Goal: Task Accomplishment & Management: Complete application form

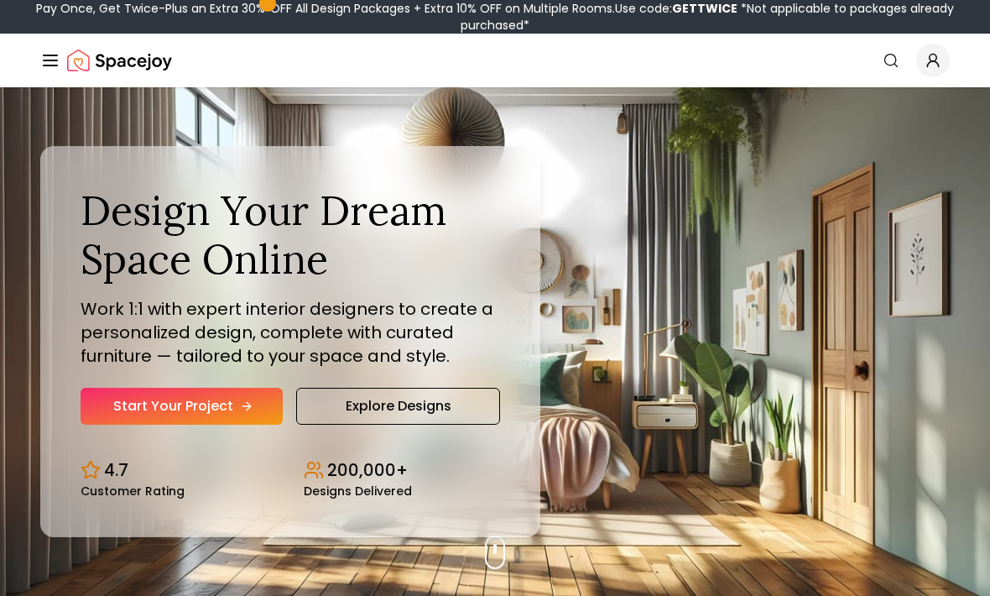
click at [260, 414] on link "Start Your Project" at bounding box center [182, 406] width 202 height 37
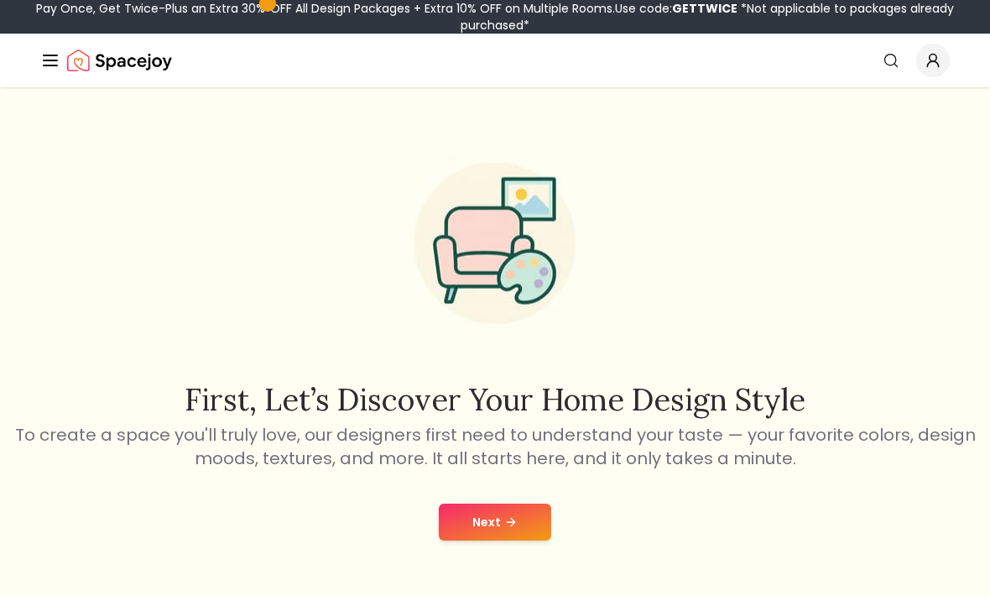
click at [501, 500] on div "Next" at bounding box center [494, 522] width 963 height 64
click at [515, 518] on icon at bounding box center [510, 521] width 13 height 13
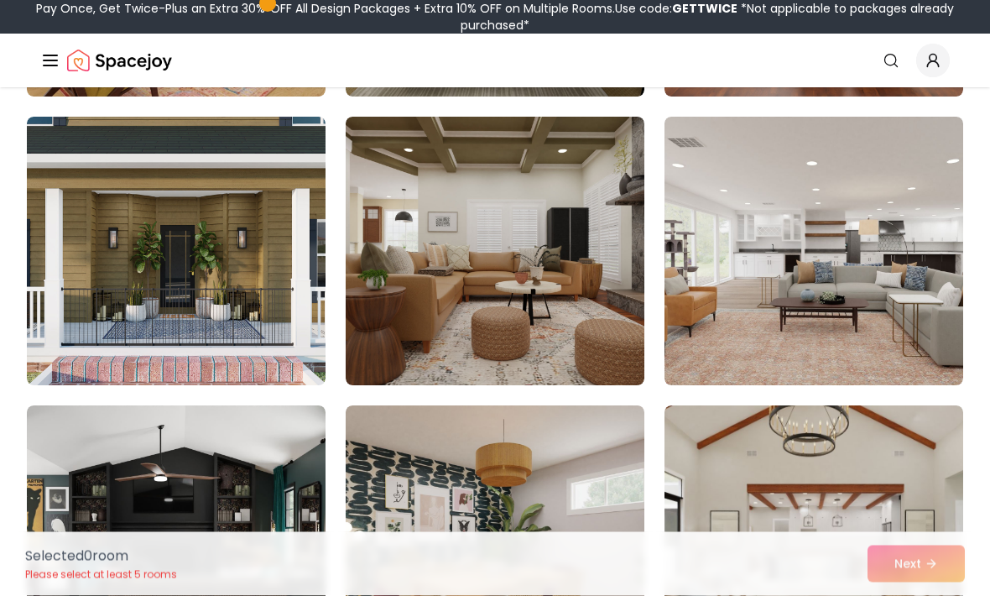
scroll to position [1554, 0]
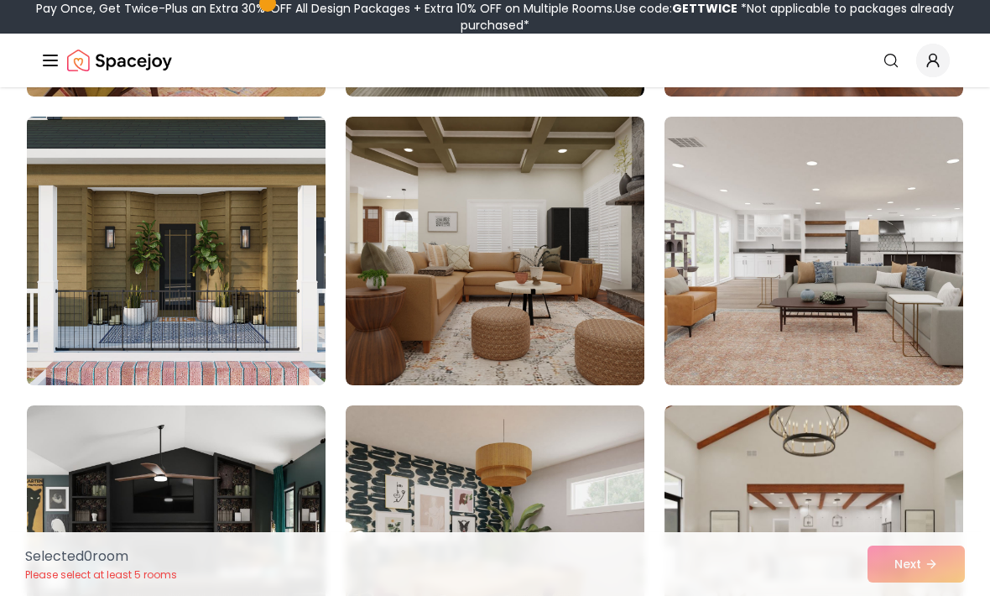
click at [67, 339] on img at bounding box center [176, 251] width 314 height 282
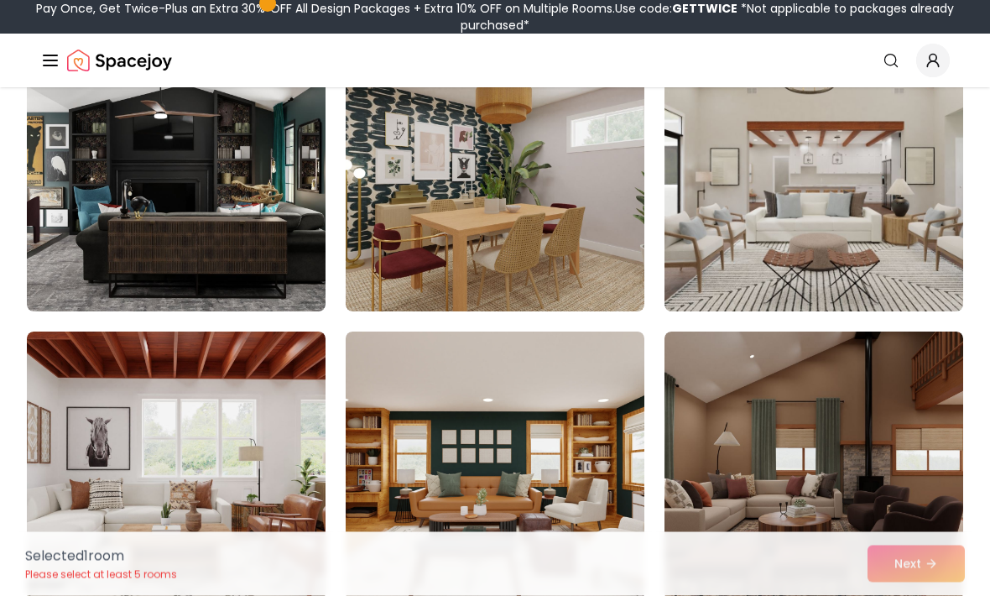
scroll to position [1917, 0]
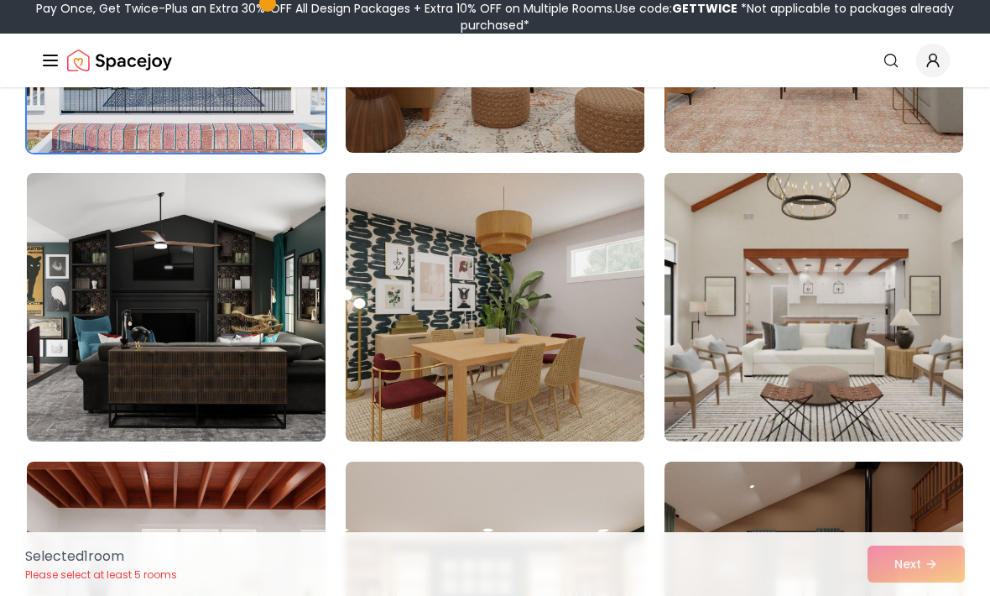
click at [842, 403] on img at bounding box center [814, 307] width 314 height 282
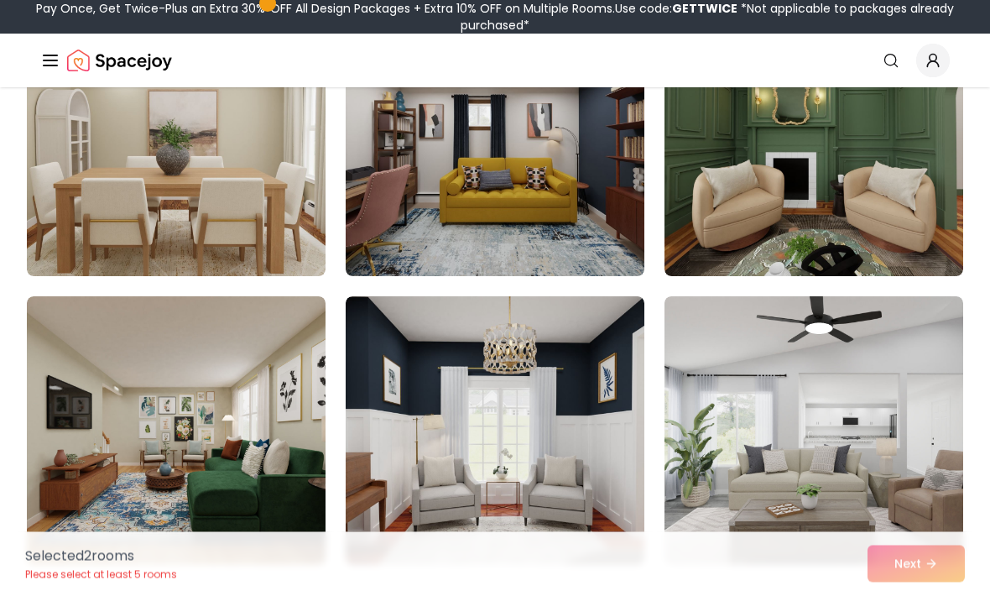
scroll to position [2530, 0]
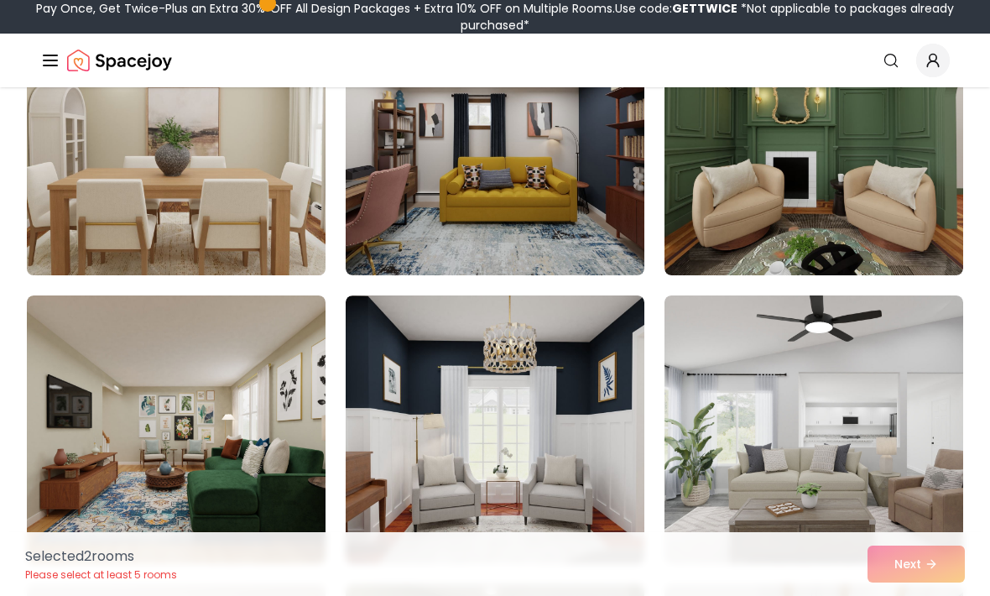
click at [57, 267] on img at bounding box center [176, 141] width 314 height 282
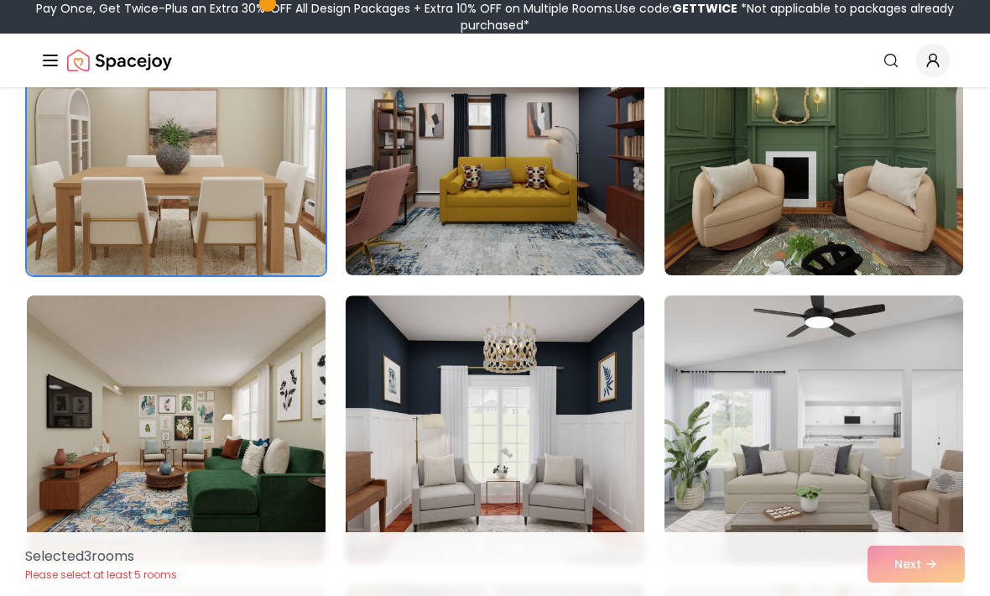
click at [896, 482] on img at bounding box center [814, 430] width 314 height 282
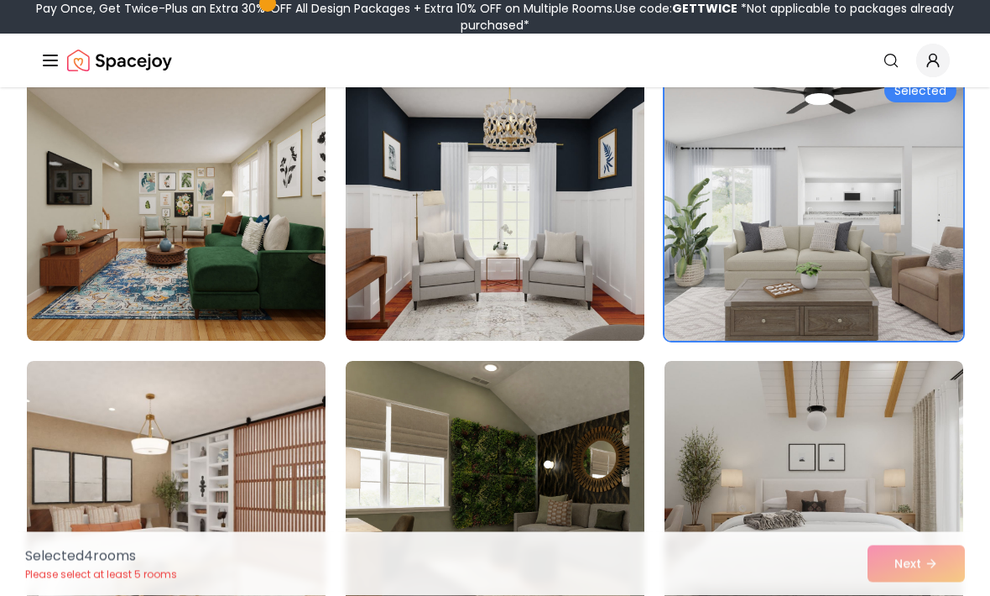
scroll to position [2753, 0]
click at [929, 323] on img at bounding box center [814, 206] width 314 height 282
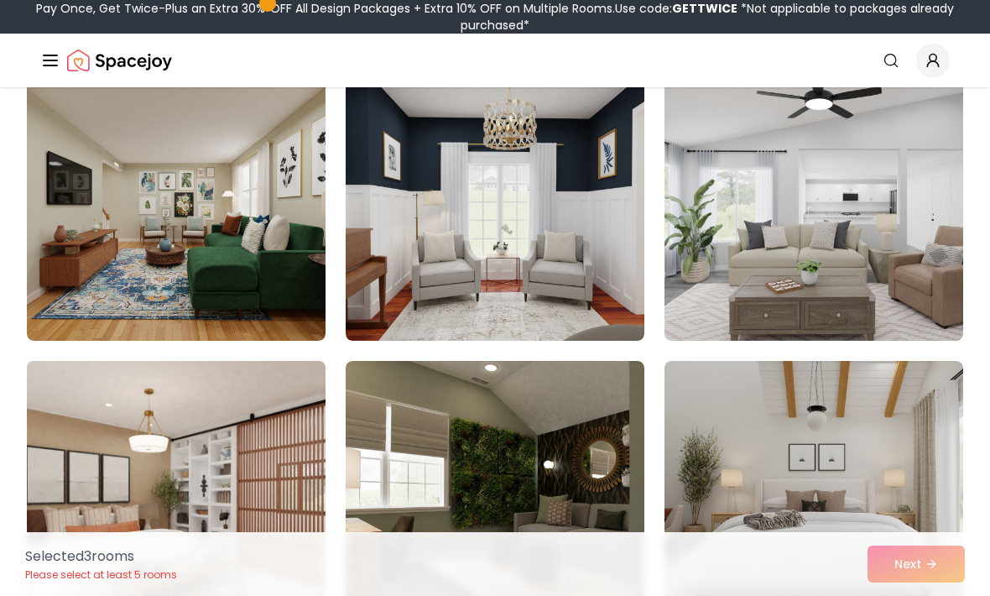
click at [129, 464] on img at bounding box center [176, 495] width 314 height 282
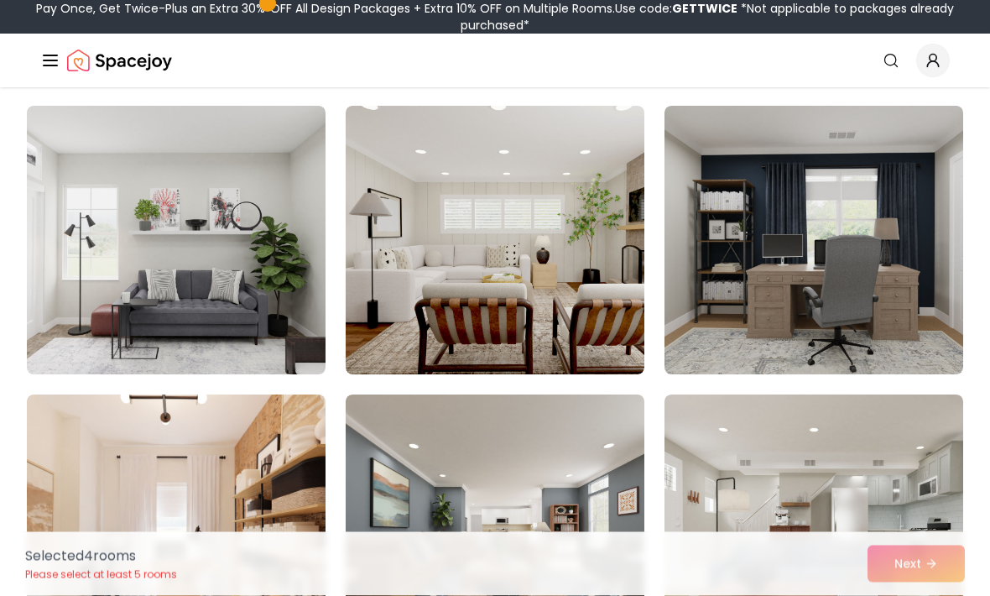
scroll to position [3297, 0]
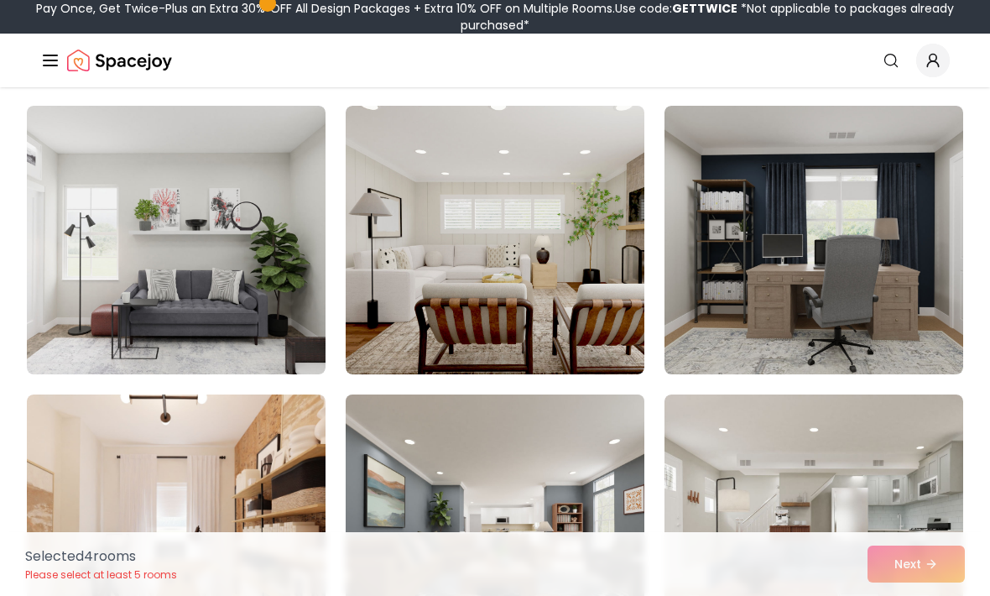
click at [605, 509] on img at bounding box center [495, 529] width 314 height 282
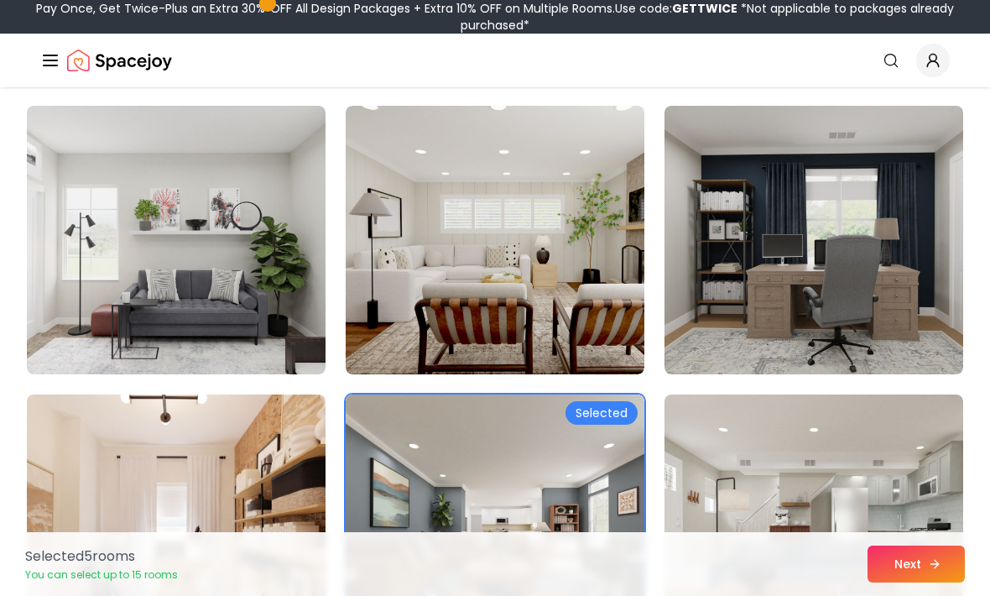
click at [909, 582] on button "Next" at bounding box center [915, 563] width 97 height 37
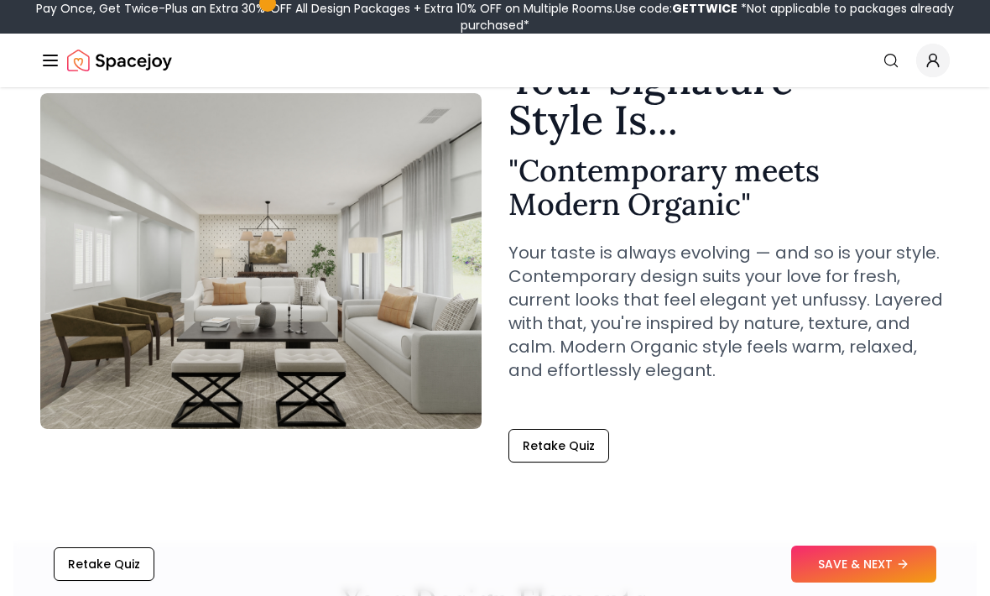
scroll to position [111, 0]
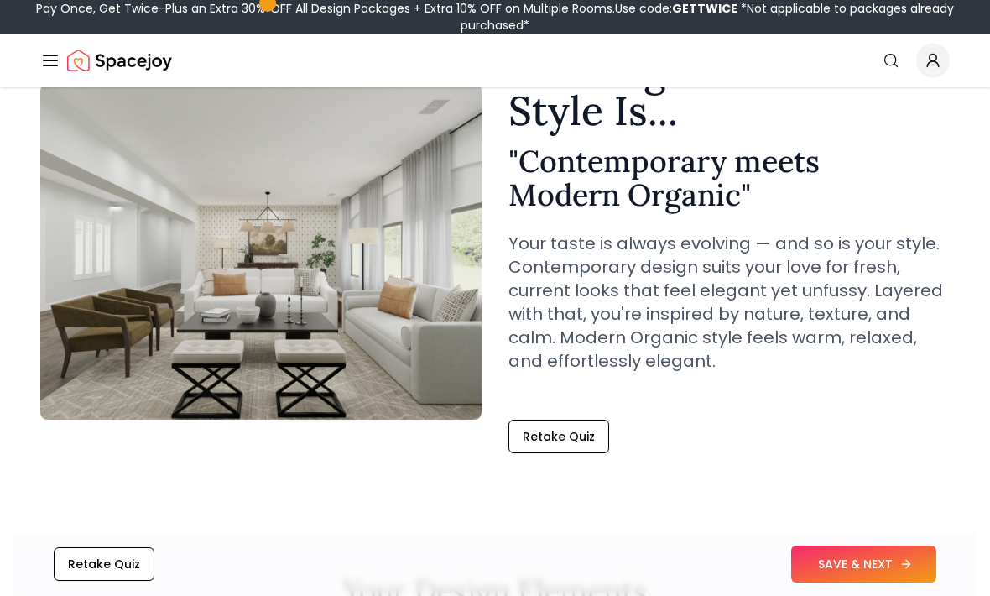
click at [909, 570] on icon at bounding box center [905, 563] width 13 height 13
